Goal: Find specific page/section: Find specific page/section

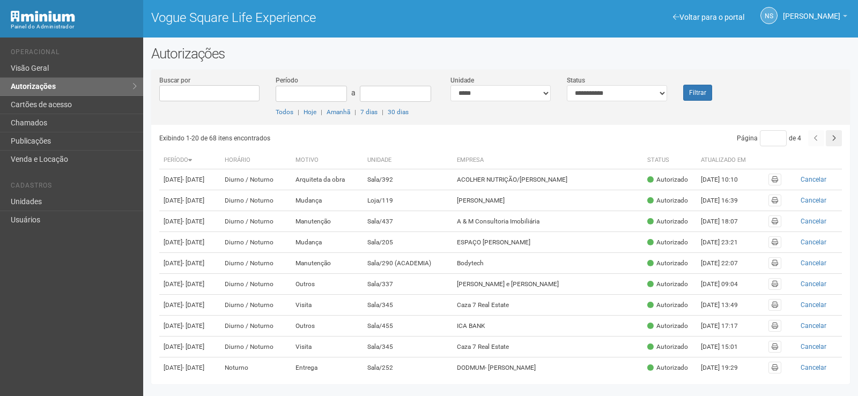
scroll to position [351, 0]
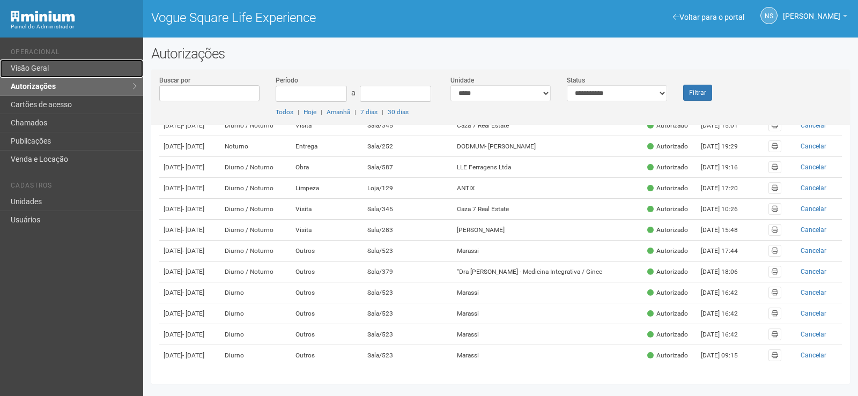
click at [56, 71] on link "Visão Geral" at bounding box center [71, 68] width 143 height 18
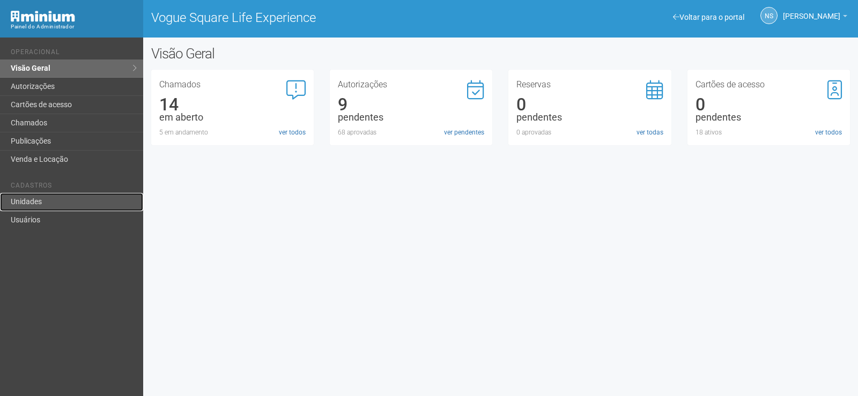
click at [74, 207] on link "Unidades" at bounding box center [71, 202] width 143 height 18
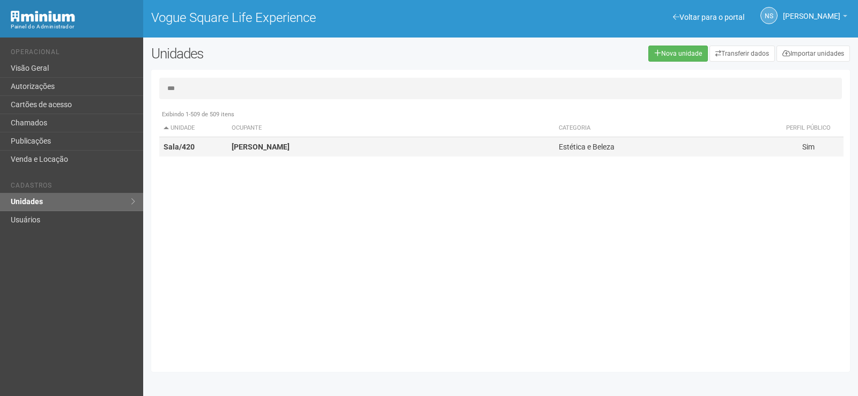
type input "***"
click at [382, 148] on td "CIRLENE MIRANDA" at bounding box center [390, 147] width 327 height 20
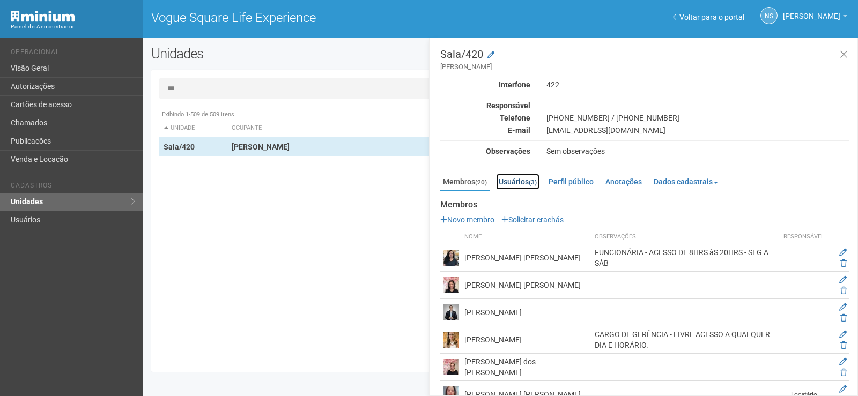
click at [513, 174] on link "Usuários (3)" at bounding box center [517, 182] width 43 height 16
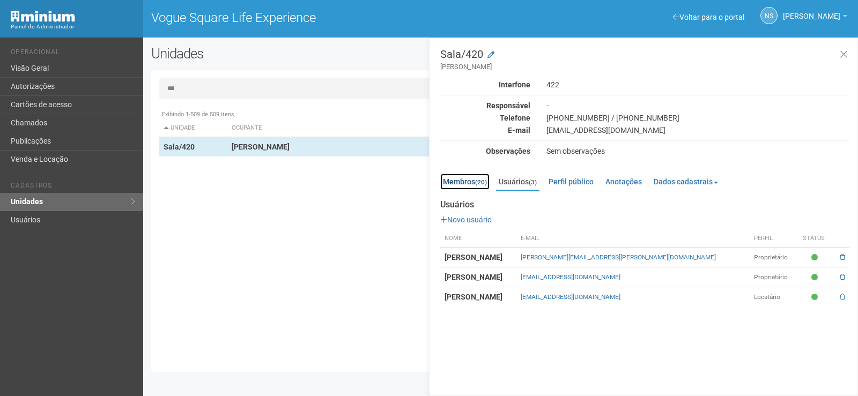
click at [465, 174] on link "Membros (20)" at bounding box center [464, 182] width 49 height 16
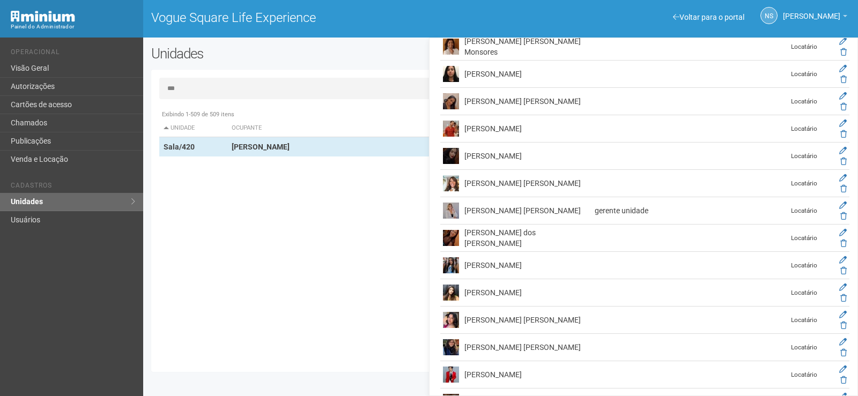
scroll to position [406, 0]
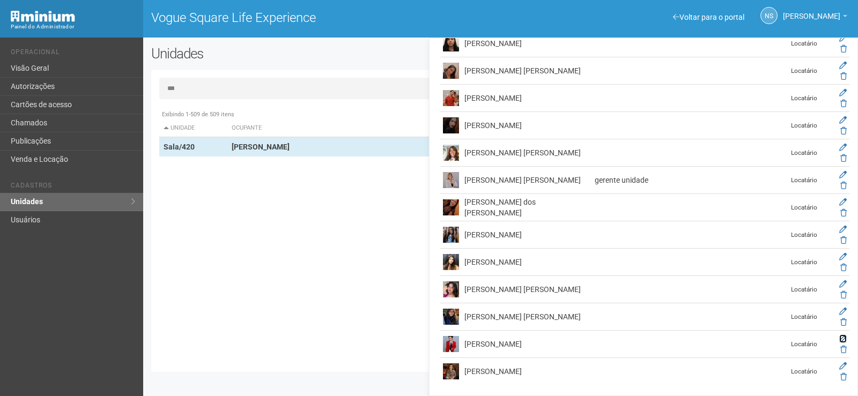
click at [841, 337] on icon at bounding box center [843, 339] width 8 height 8
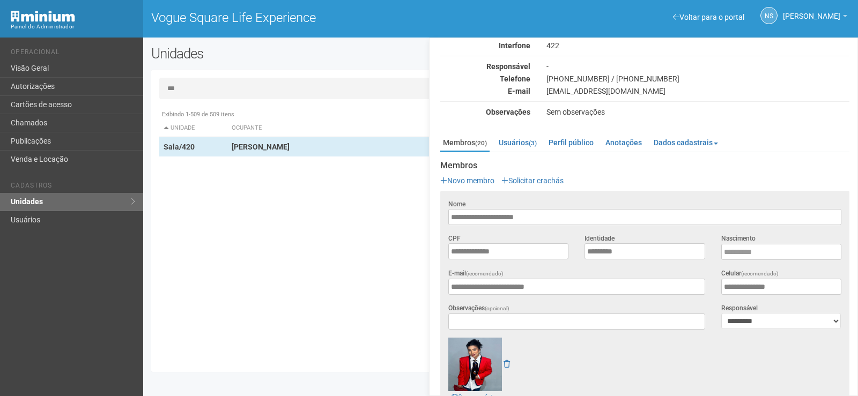
drag, startPoint x: 568, startPoint y: 217, endPoint x: 315, endPoint y: 213, distance: 252.4
click at [315, 213] on div "*** Exibindo 1-509 de 509 itens Unidade Ocupante Categoria Perfil público Loja/…" at bounding box center [500, 221] width 698 height 286
